Goal: Task Accomplishment & Management: Use online tool/utility

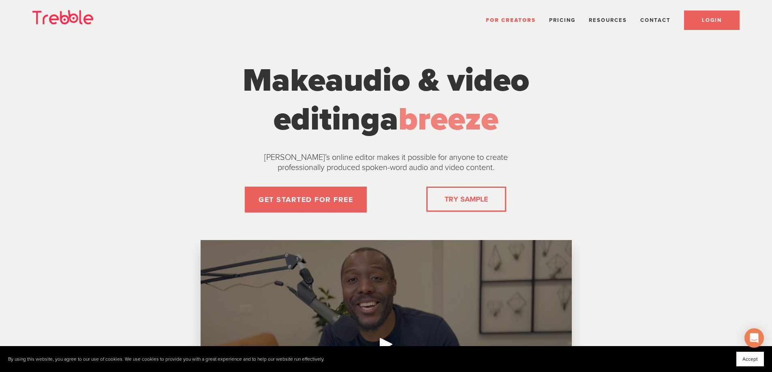
click at [716, 24] on link "LOGIN" at bounding box center [712, 20] width 56 height 19
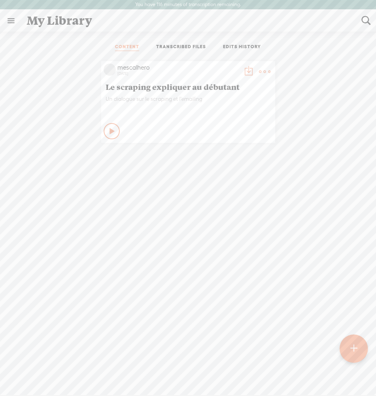
click at [109, 128] on icon at bounding box center [113, 131] width 8 height 8
click at [109, 132] on icon at bounding box center [112, 131] width 8 height 8
